Goal: Transaction & Acquisition: Subscribe to service/newsletter

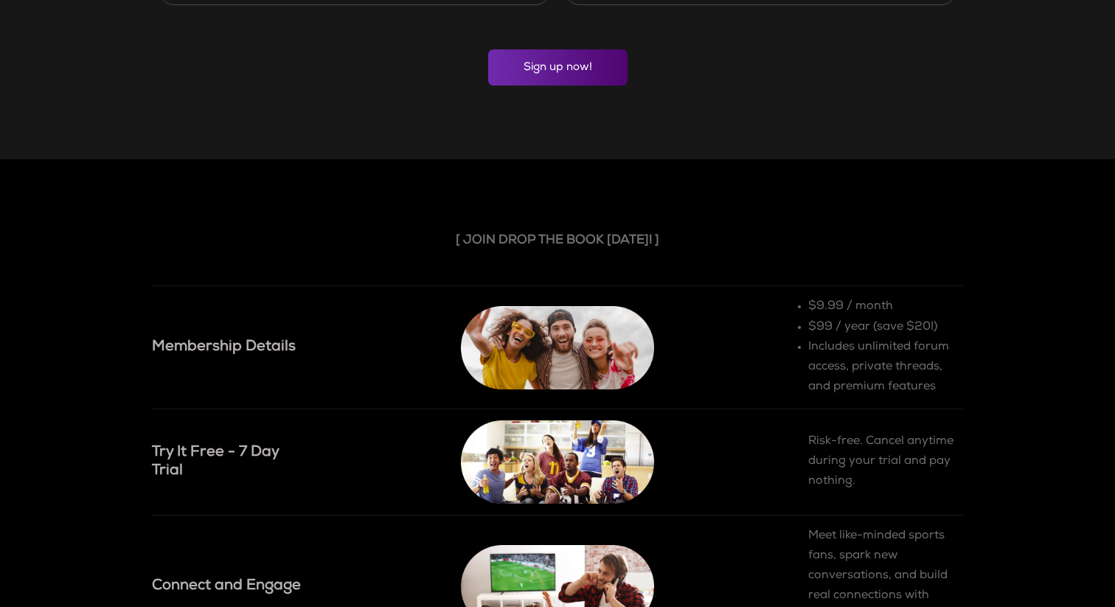
scroll to position [1065, 0]
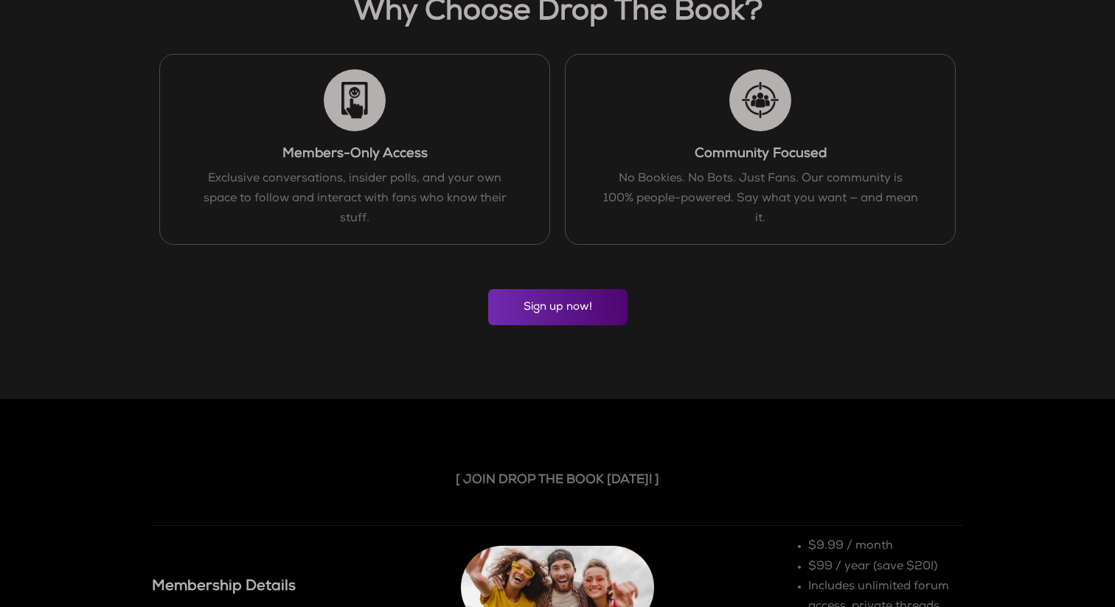
click at [554, 330] on div "[ WHY CHOOSE ] Why Choose Drop The Book? Members-Only Access Exclusive conversa…" at bounding box center [557, 145] width 1115 height 509
click at [554, 314] on link "Sign up now!" at bounding box center [557, 307] width 139 height 36
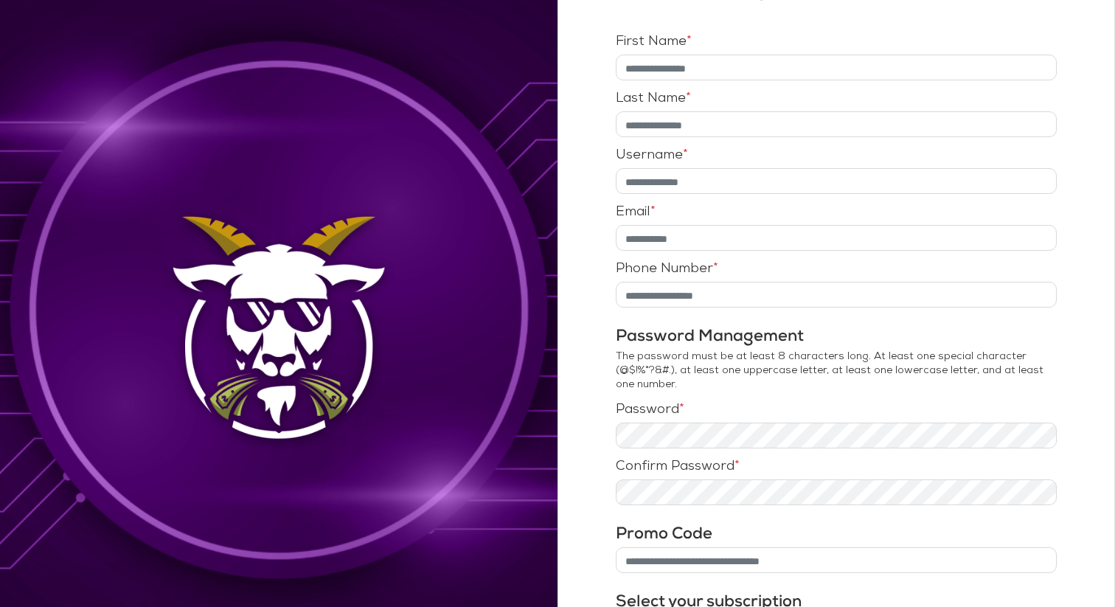
scroll to position [434, 0]
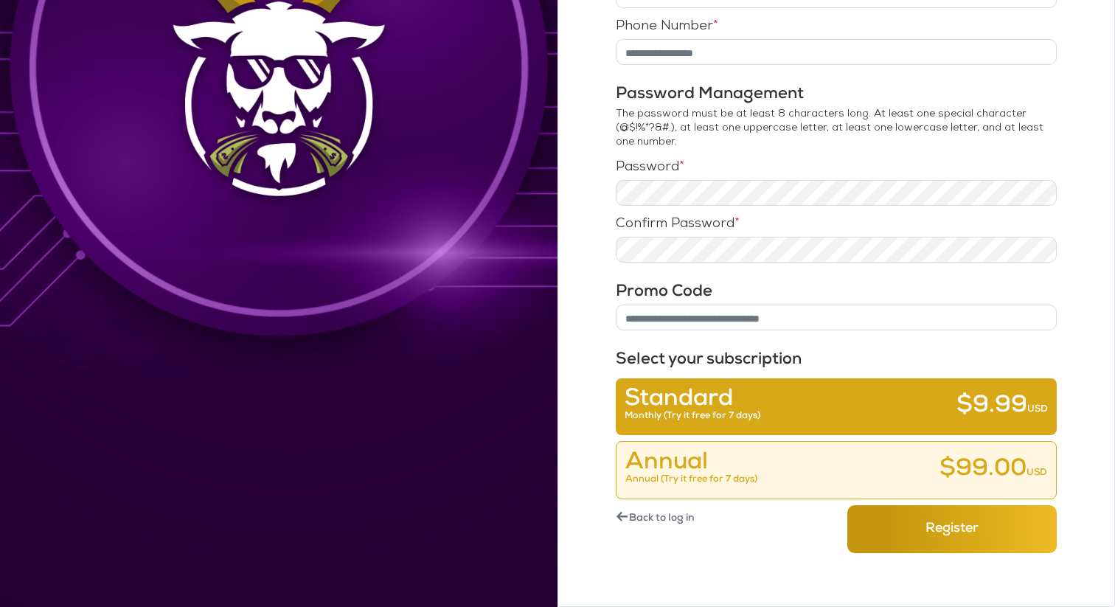
click at [644, 514] on link "← Back to log in" at bounding box center [720, 519] width 209 height 28
